Goal: Browse casually

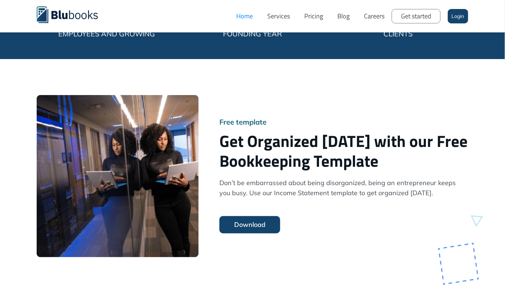
scroll to position [1728, 0]
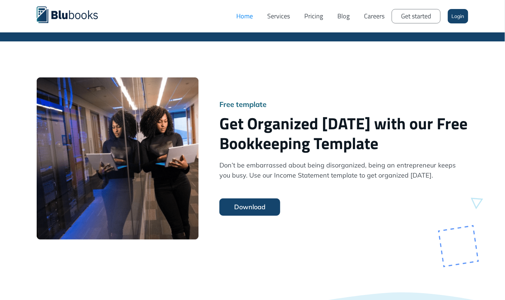
click at [244, 198] on link "Download" at bounding box center [250, 206] width 61 height 17
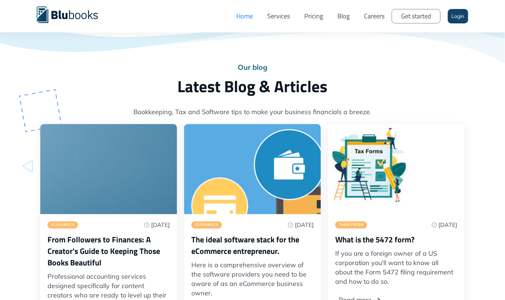
scroll to position [2160, 0]
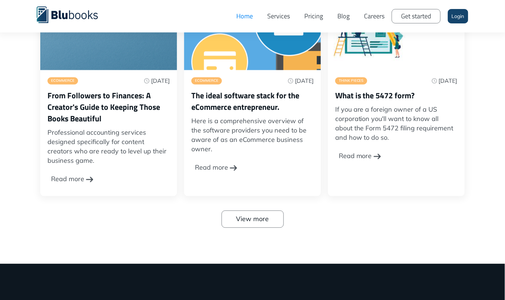
click at [230, 164] on img at bounding box center [233, 167] width 7 height 7
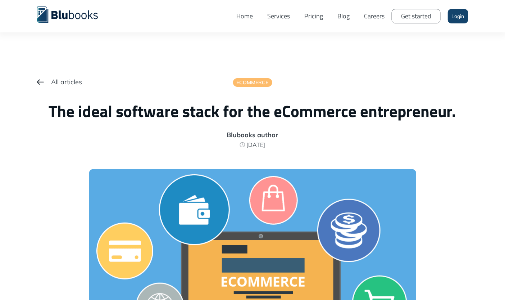
click at [66, 80] on div "All articles" at bounding box center [66, 82] width 31 height 20
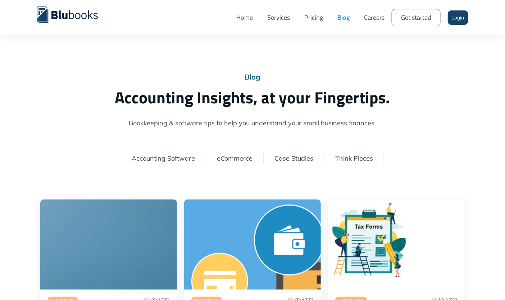
click at [309, 18] on link "Pricing" at bounding box center [313, 17] width 33 height 24
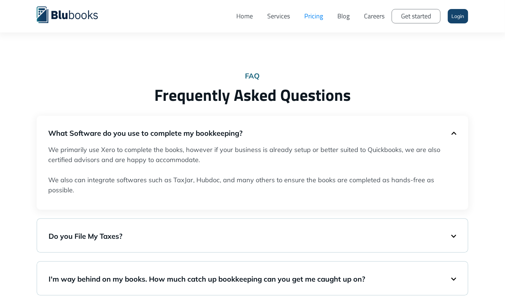
scroll to position [576, 0]
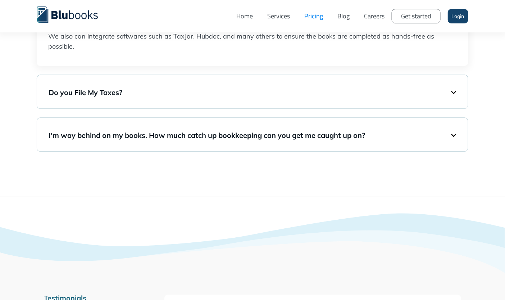
click at [454, 94] on div "Do you File My Taxes?" at bounding box center [253, 91] width 408 height 19
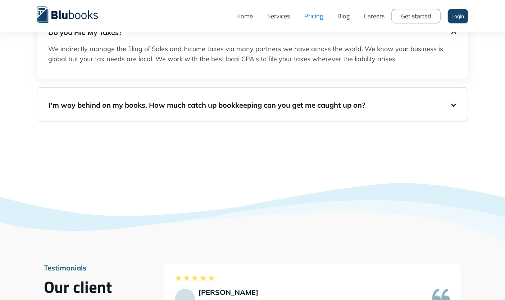
click at [456, 105] on div "I'm way behind on my books. How much catch up bookkeeping can you get me caught…" at bounding box center [253, 104] width 408 height 19
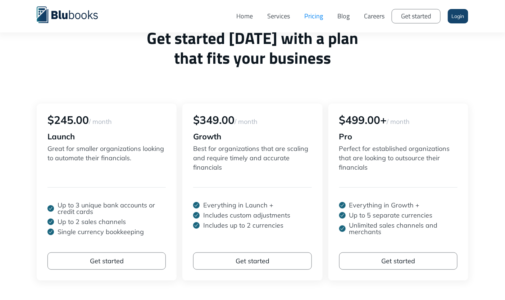
scroll to position [0, 0]
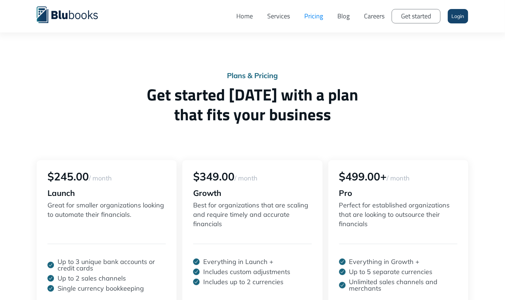
click at [340, 19] on link "Blog" at bounding box center [343, 16] width 27 height 22
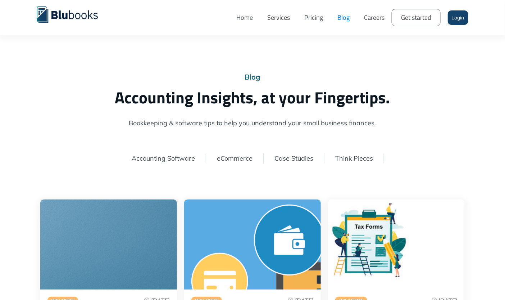
click at [372, 19] on link "Careers" at bounding box center [374, 17] width 35 height 24
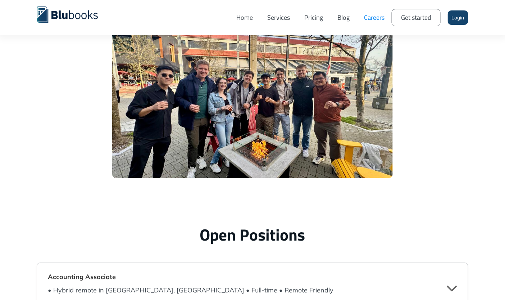
scroll to position [1728, 0]
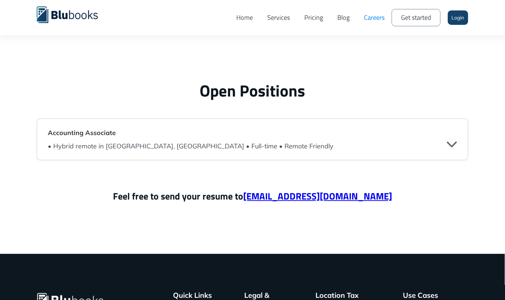
click at [453, 145] on div "" at bounding box center [452, 143] width 10 height 11
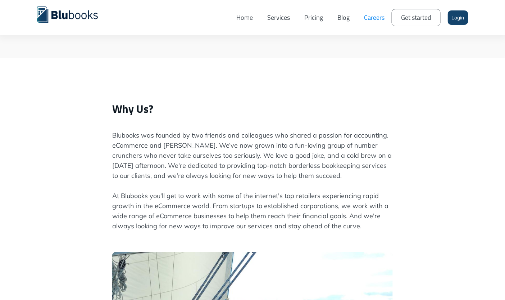
scroll to position [0, 0]
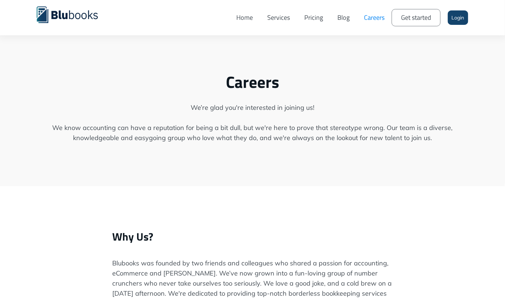
click at [344, 17] on link "Blog" at bounding box center [343, 17] width 27 height 24
